Goal: Information Seeking & Learning: Check status

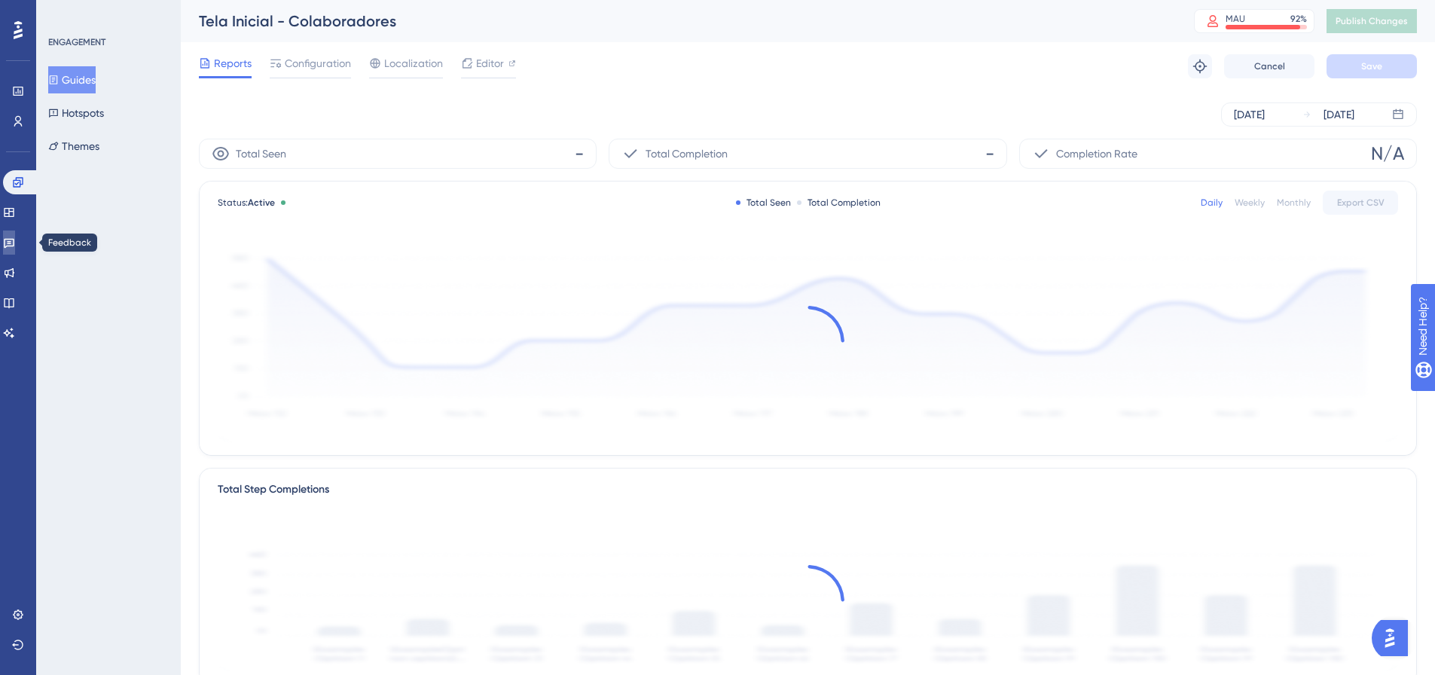
click at [13, 237] on icon at bounding box center [9, 243] width 12 height 12
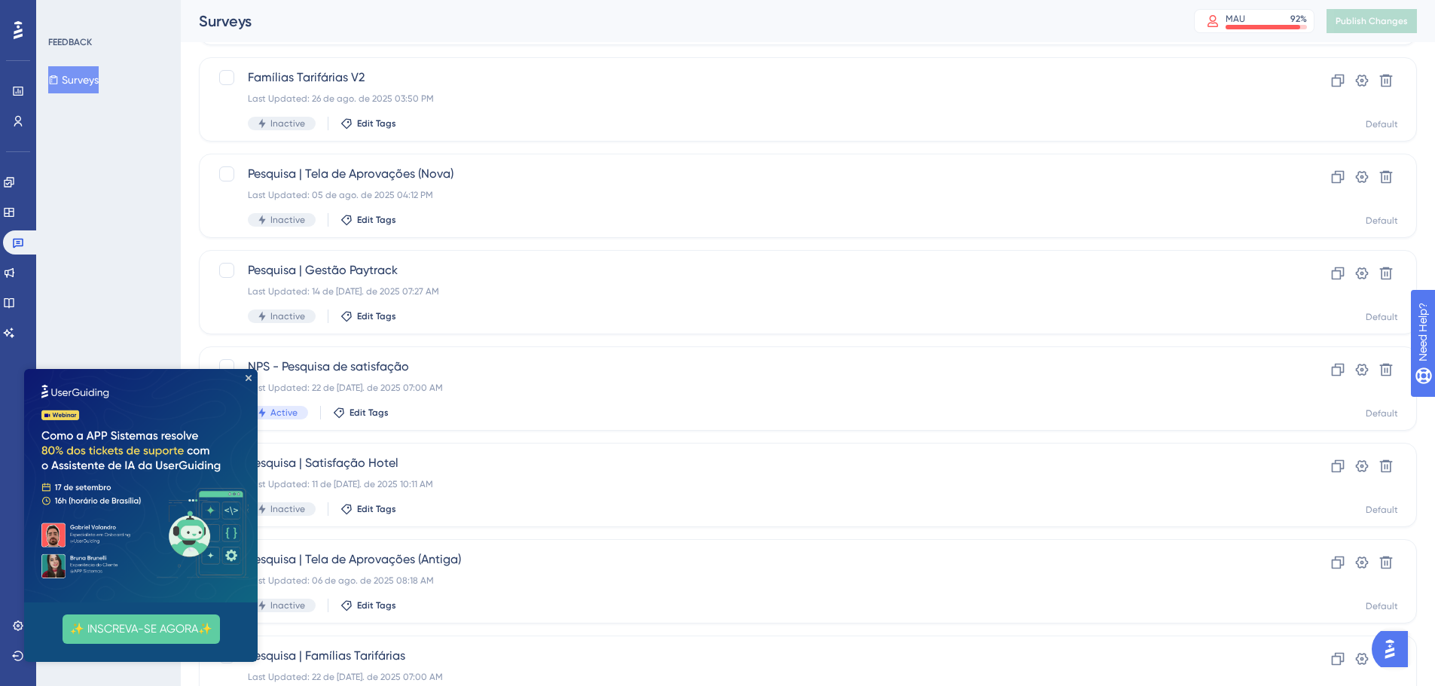
scroll to position [151, 0]
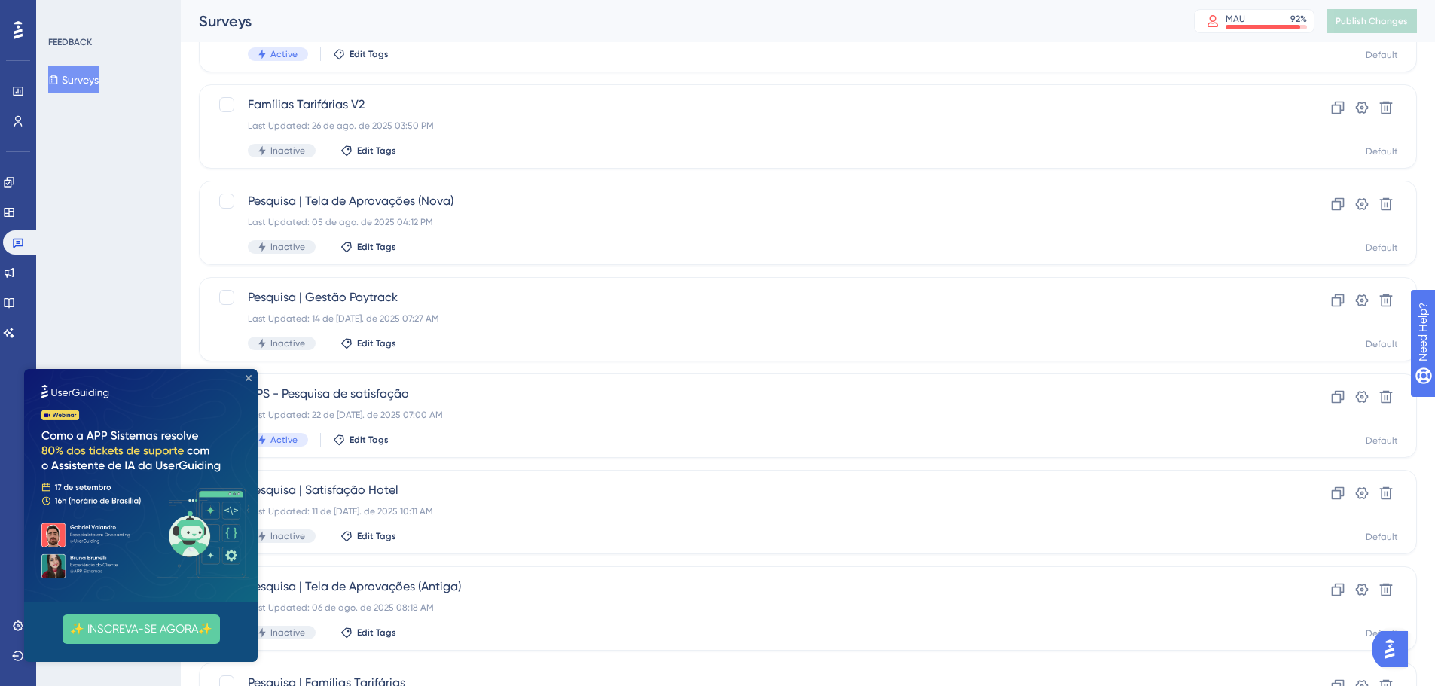
click at [246, 376] on icon "Close Preview" at bounding box center [249, 378] width 6 height 6
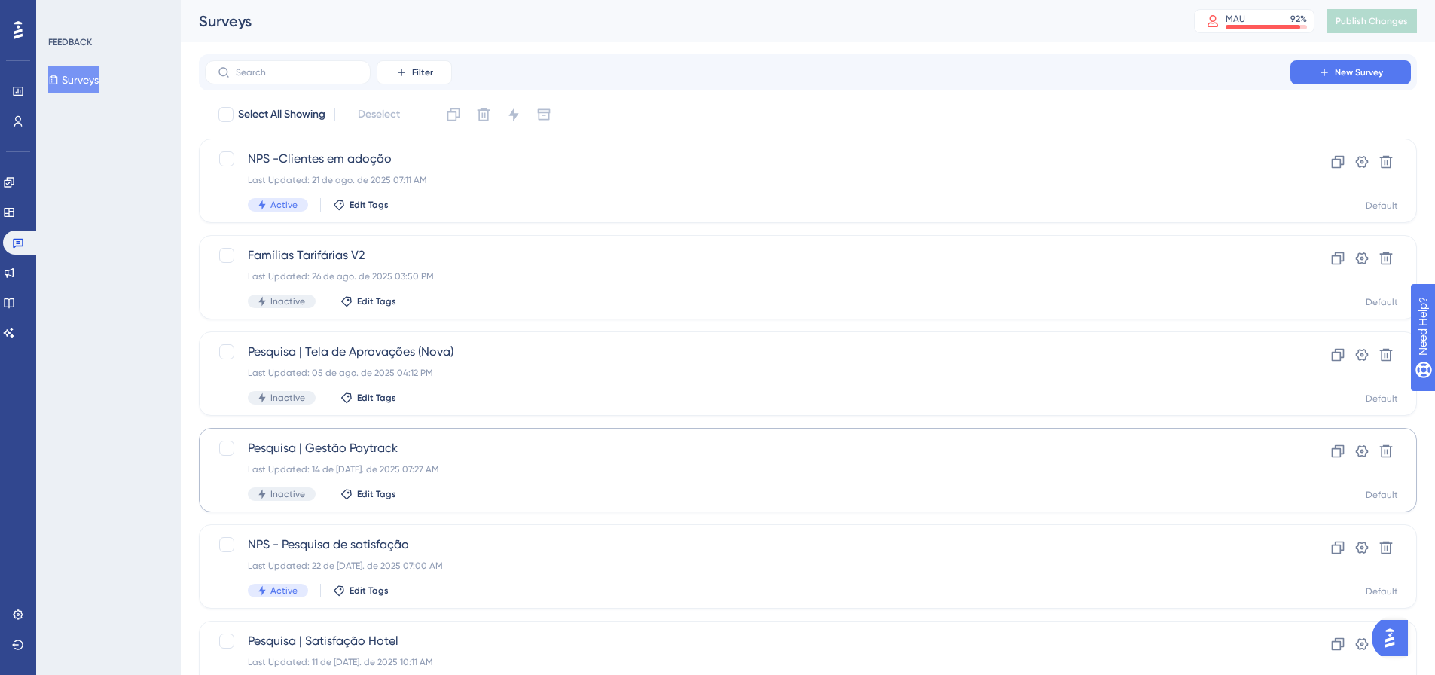
scroll to position [0, 0]
click at [568, 361] on div "Pesquisa | Tela de Aprovações (Nova) Last Updated: 05 de ago. de 2025 04:12 PM …" at bounding box center [748, 374] width 1000 height 62
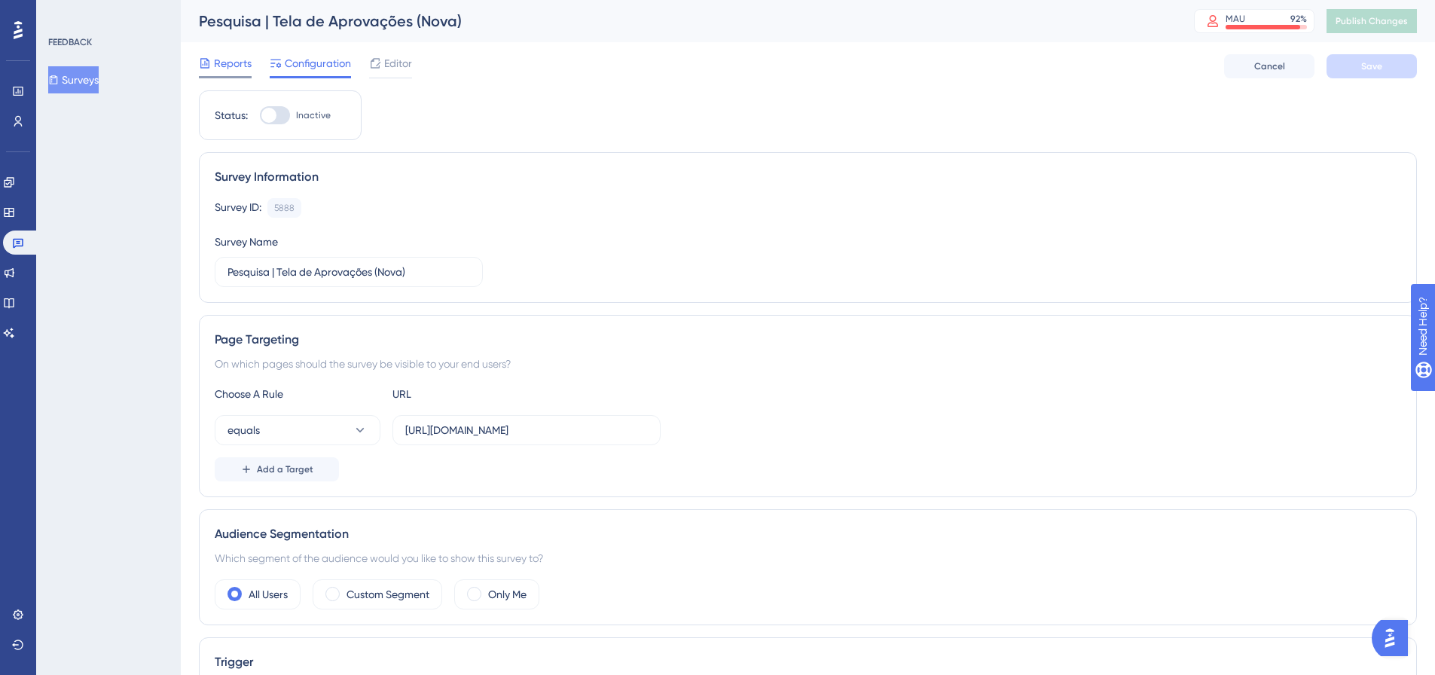
click at [231, 61] on span "Reports" at bounding box center [233, 63] width 38 height 18
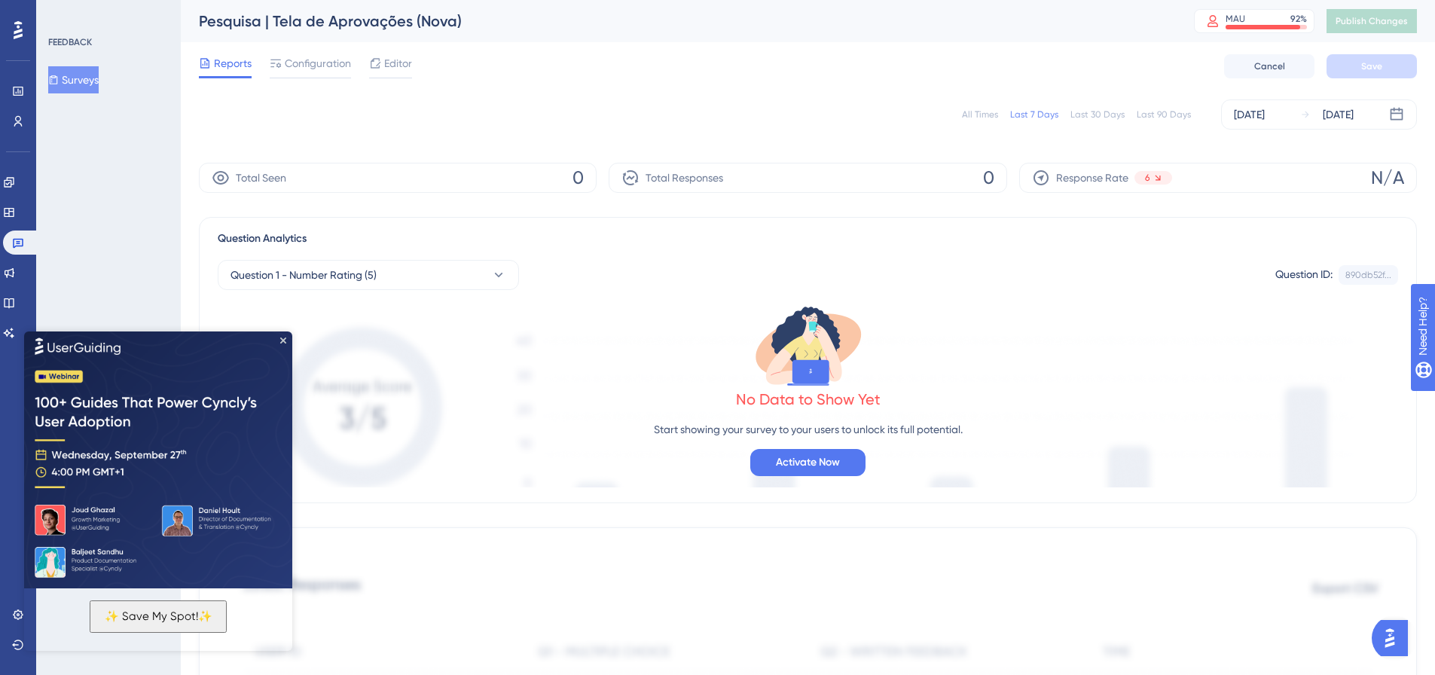
click at [995, 111] on div "All Times" at bounding box center [980, 114] width 36 height 12
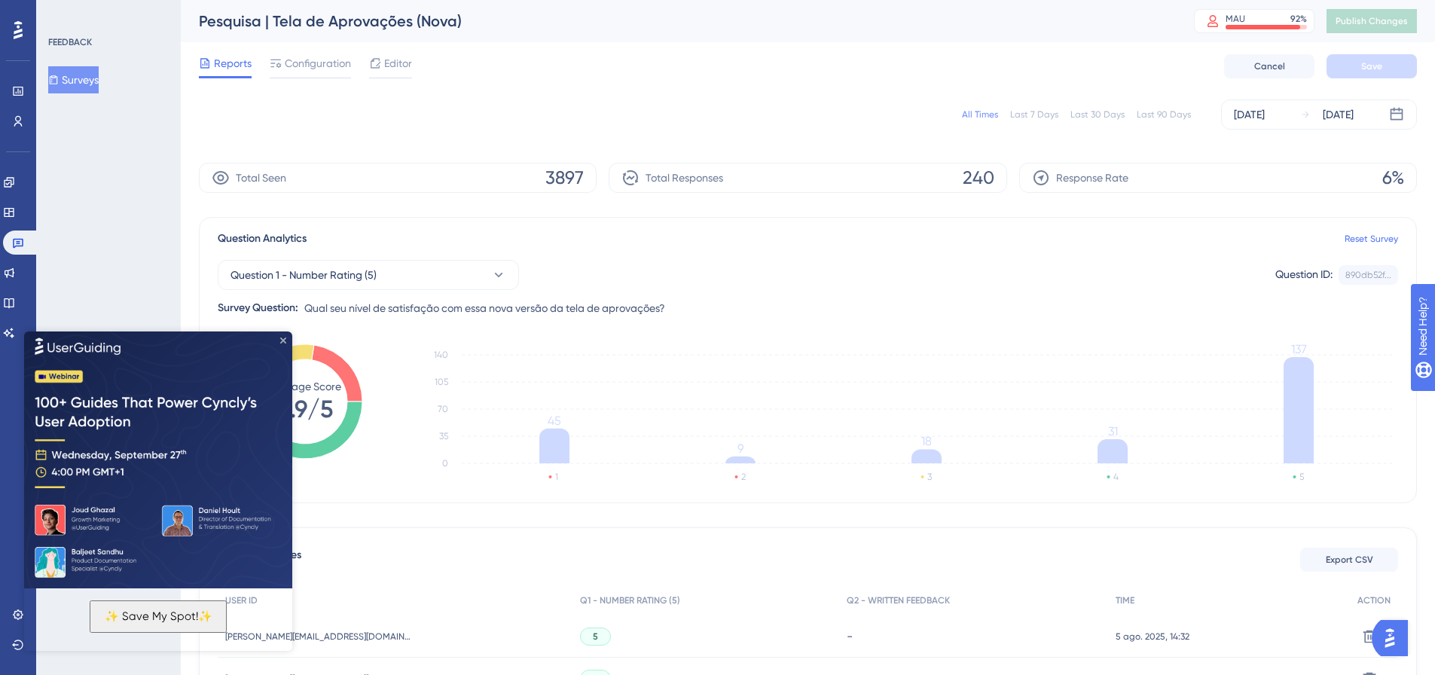
click at [281, 337] on icon "Close Preview" at bounding box center [283, 340] width 6 height 6
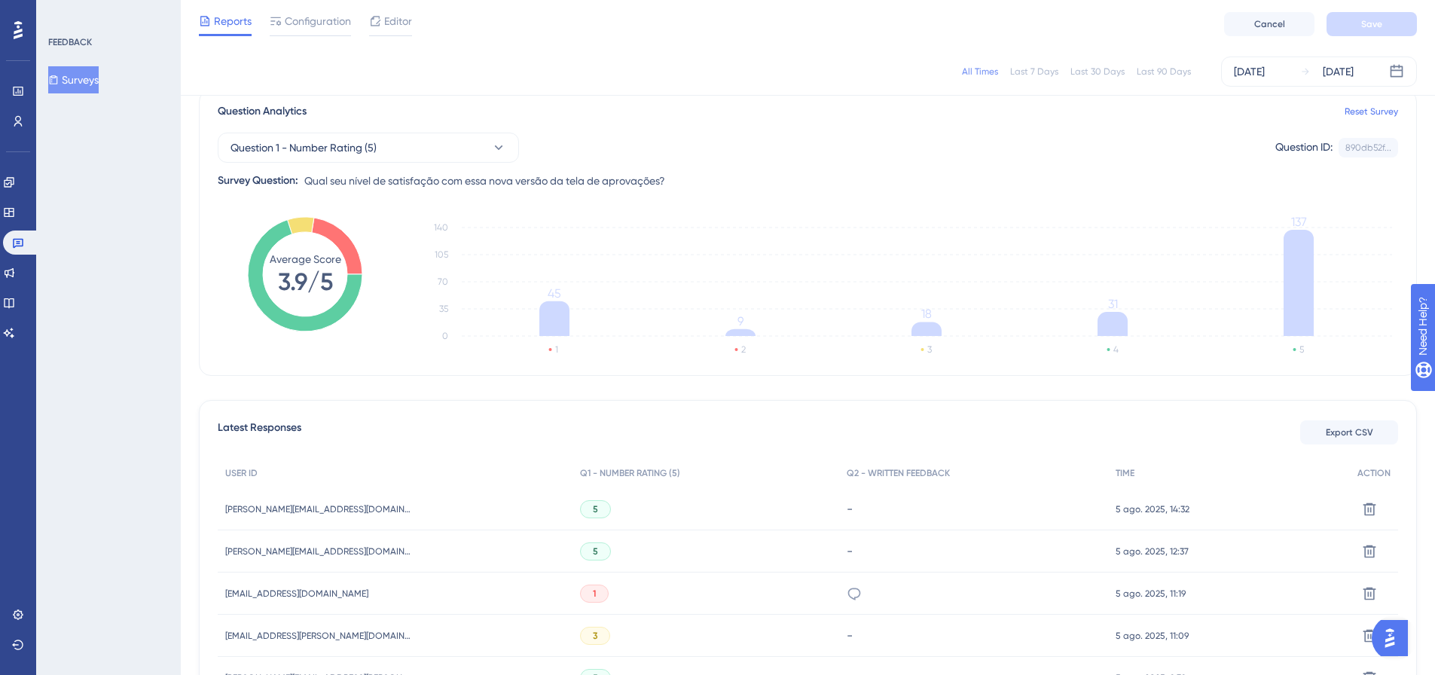
scroll to position [20, 0]
